Goal: Information Seeking & Learning: Learn about a topic

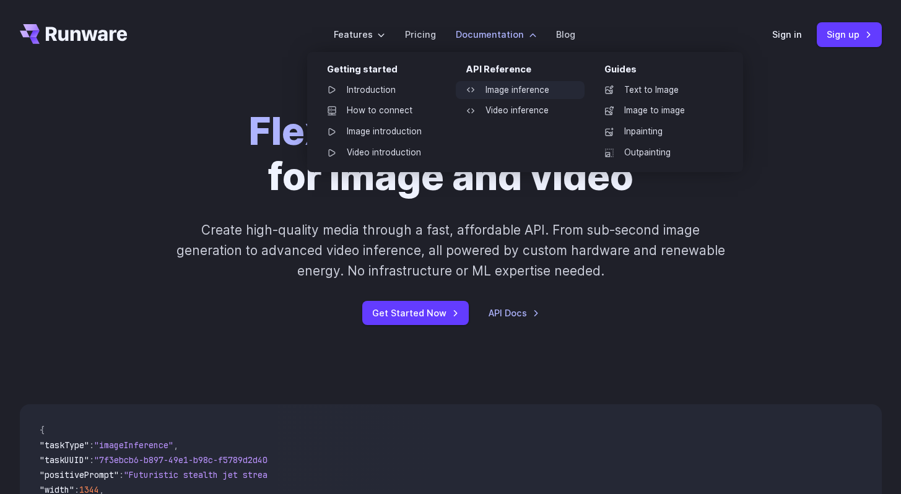
click at [506, 90] on link "Image inference" at bounding box center [520, 90] width 129 height 19
